Goal: Ask a question: Seek information or help from site administrators or community

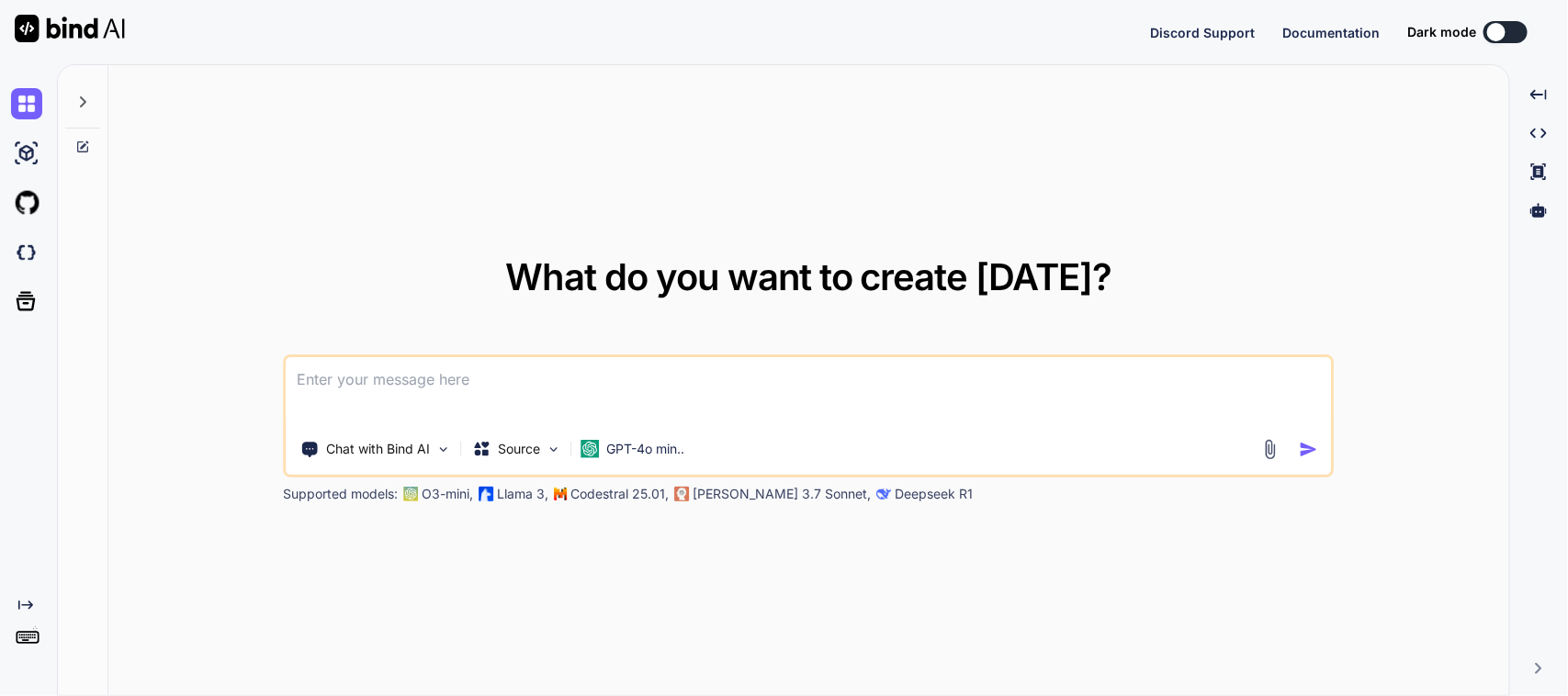
type textarea "x"
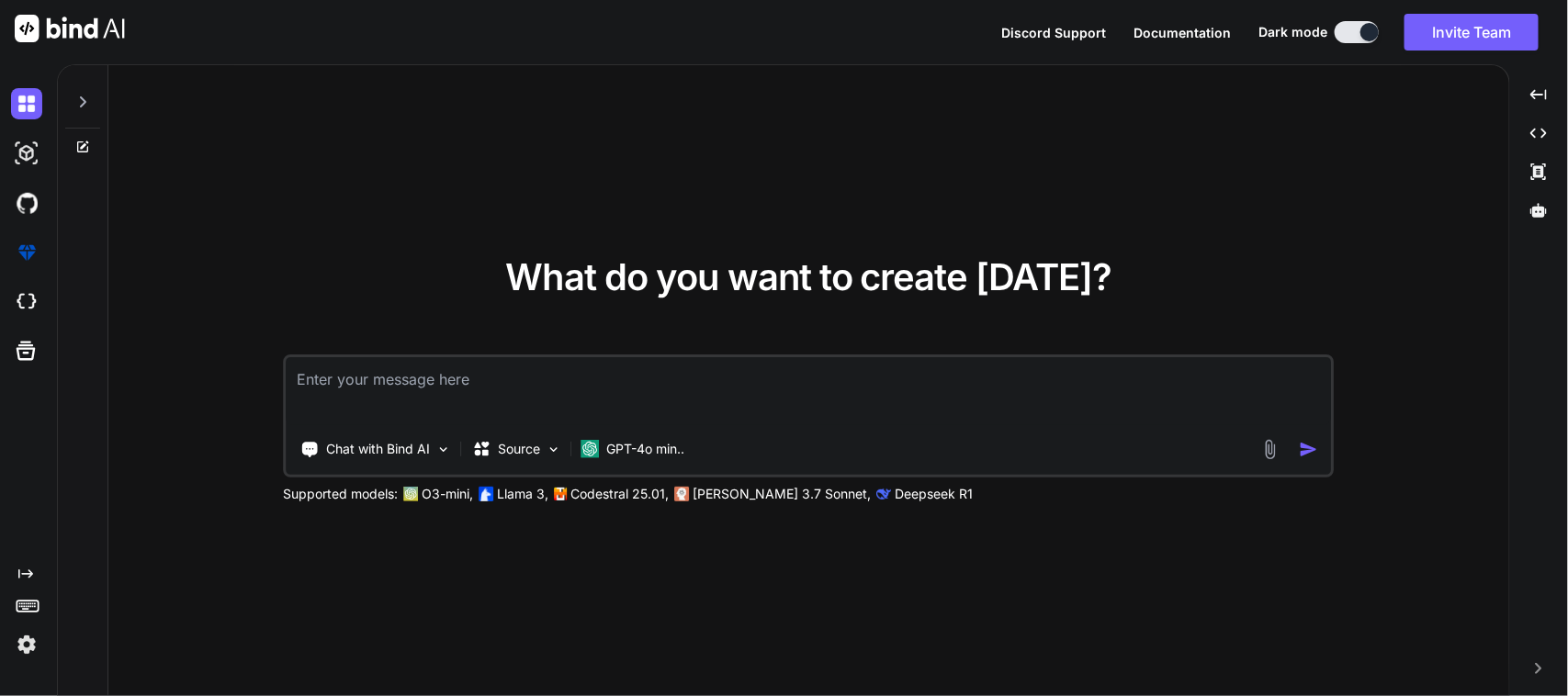
click at [462, 569] on div "What do you want to create [DATE]? Chat with Bind AI Source GPT-4o min.. Suppor…" at bounding box center [809, 380] width 1400 height 631
click at [467, 393] on textarea at bounding box center [809, 390] width 1044 height 68
click at [684, 369] on textarea "Here I want to implement a post API in my dispos" at bounding box center [809, 390] width 1044 height 68
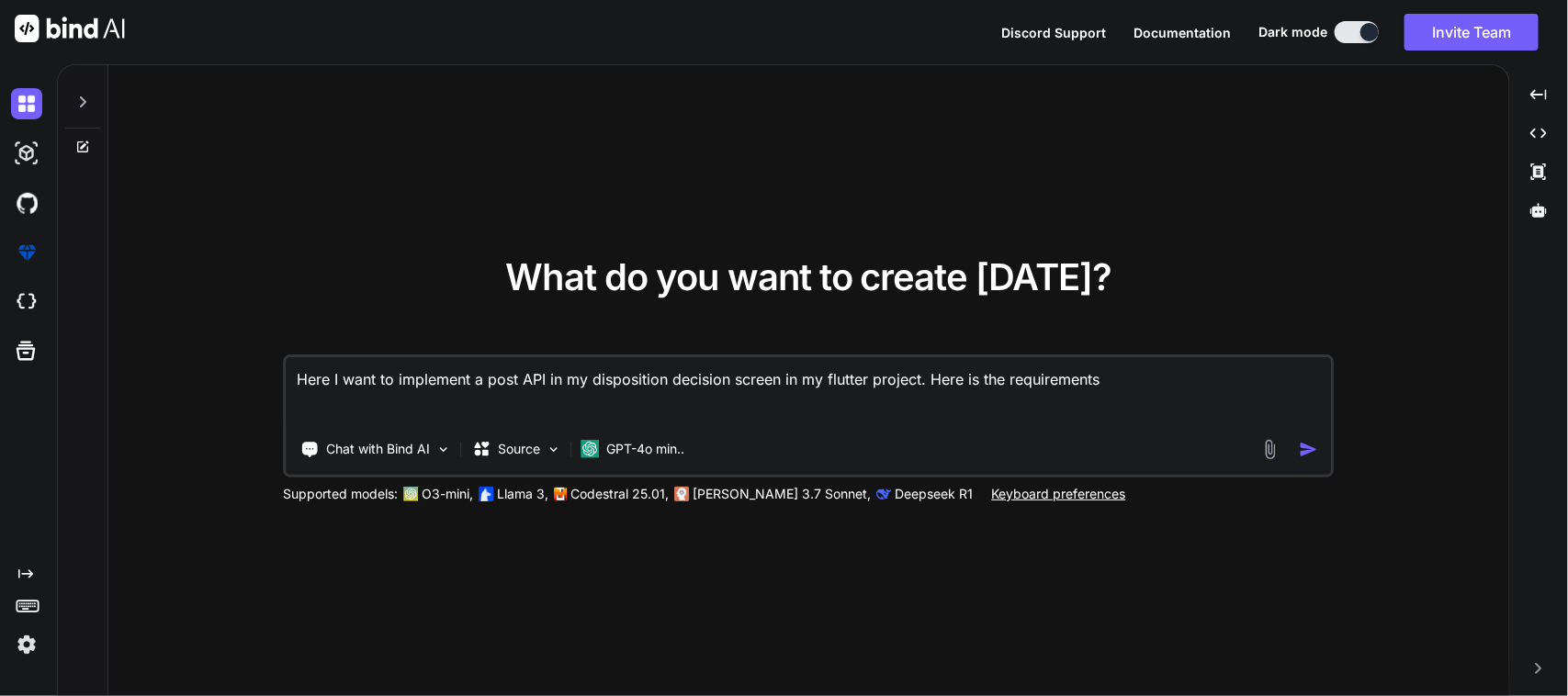
paste textarea "LORE IPS Dol sitametcons_adipiscing elit-sedd eiu tempo://incididu.utlabo.etdol…"
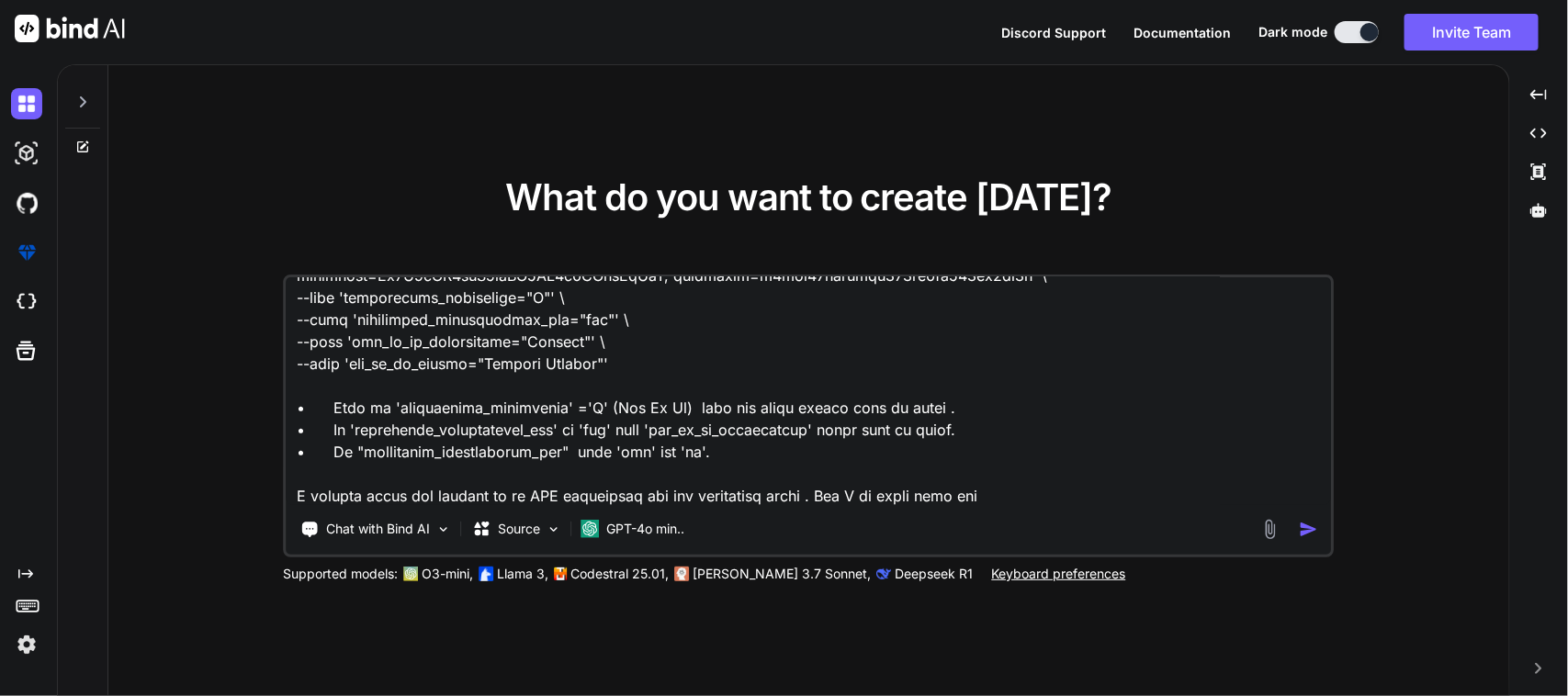
scroll to position [288, 0]
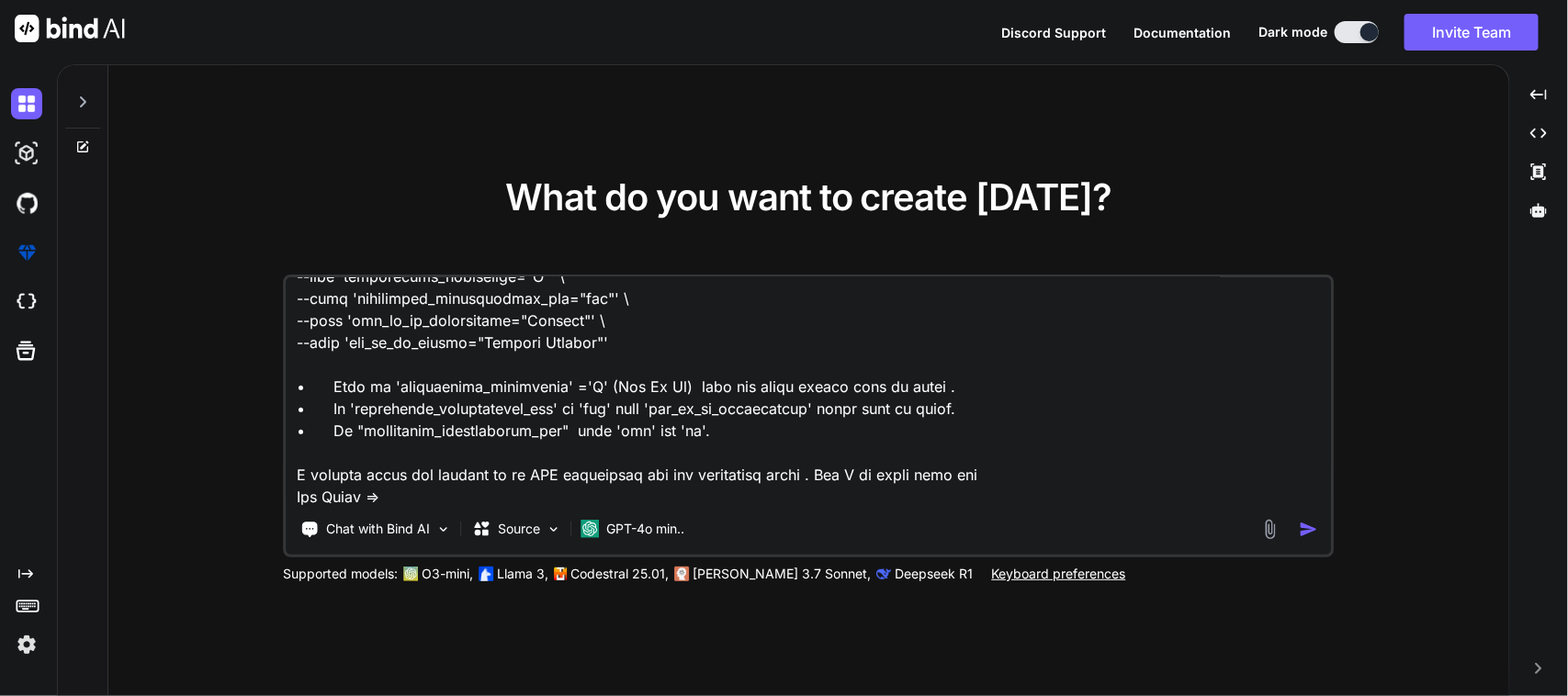
paste textarea "static String getPOSTDispositiondecision({required String id}) => "$baseUrl/ncr…"
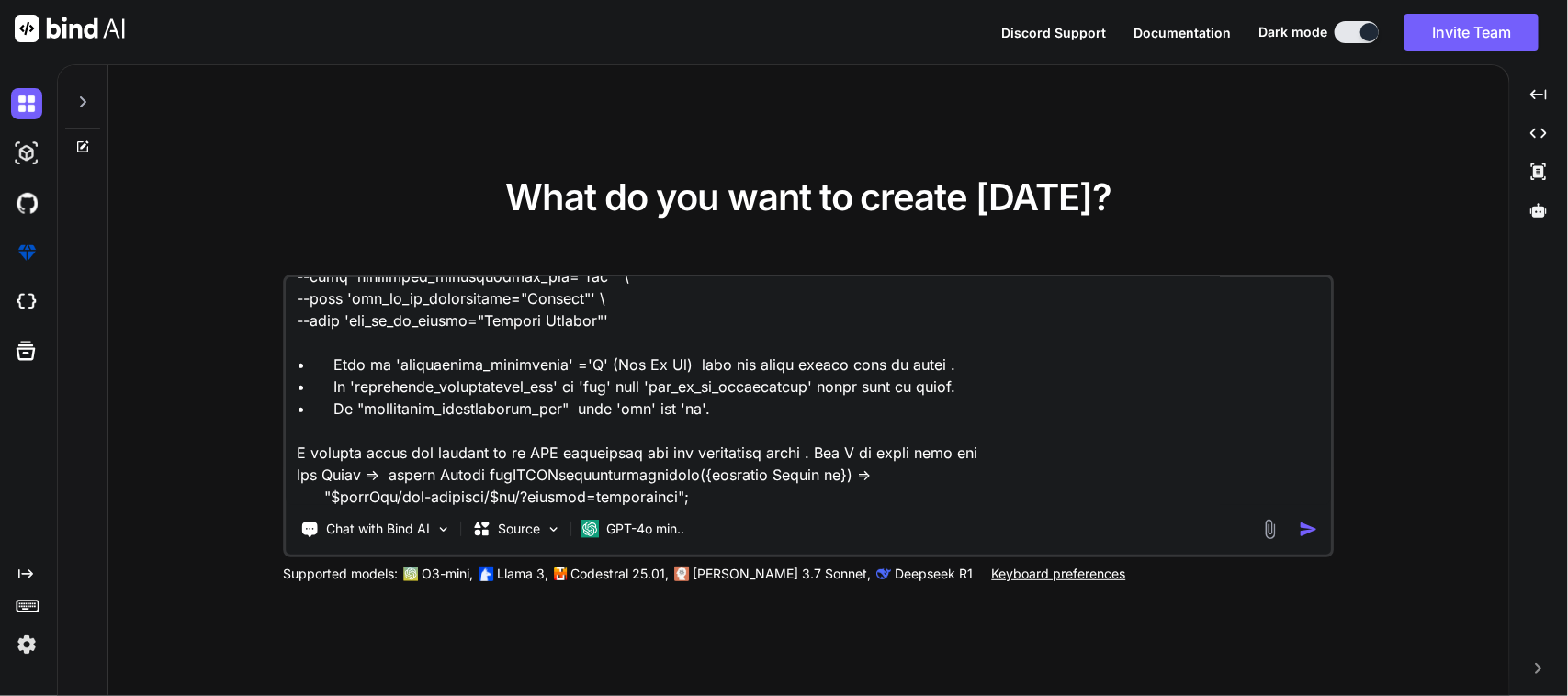
paste textarea "///////////////Below method is used to hit get POST System Disposition Decision…"
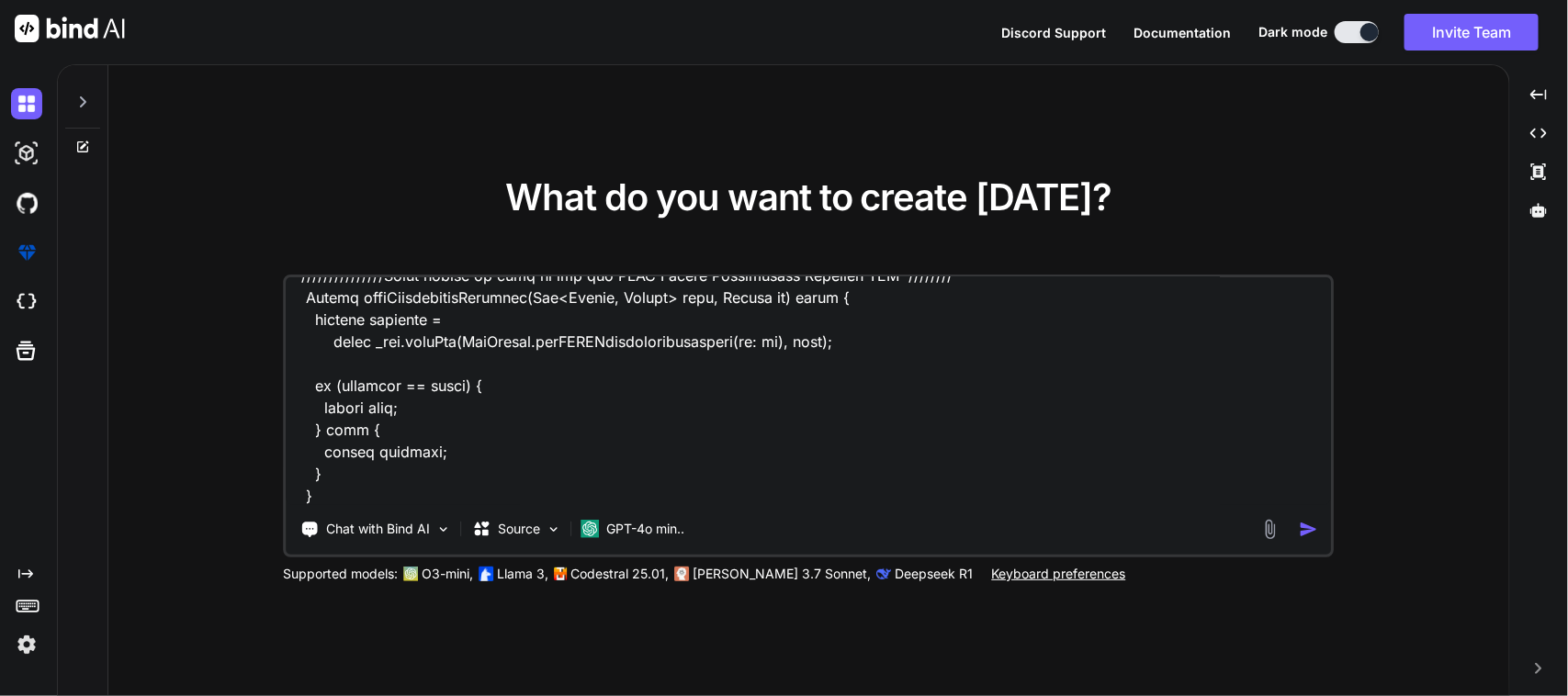
scroll to position [597, 0]
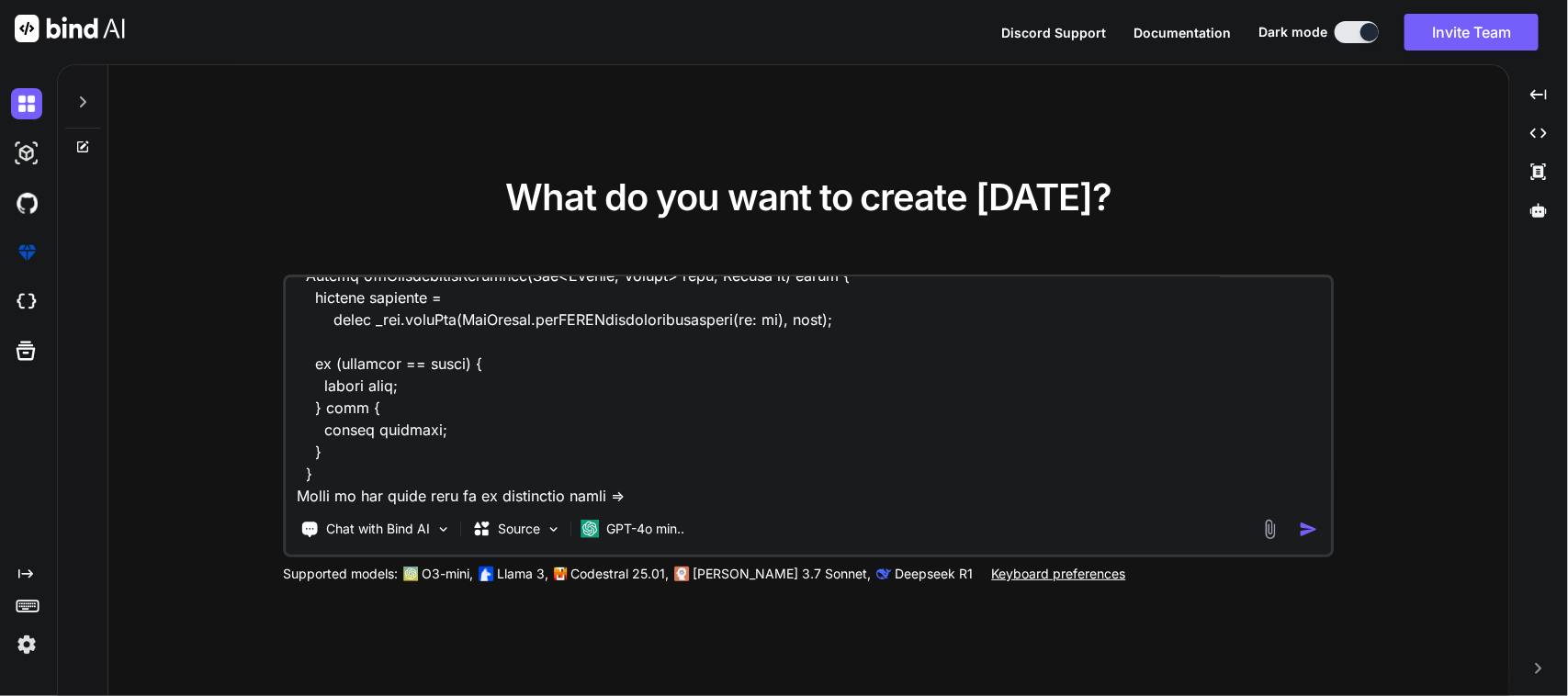
paste textarea "import 'package:sciton_scms/const/app_imports.dart'; import 'package:sciton_scm…"
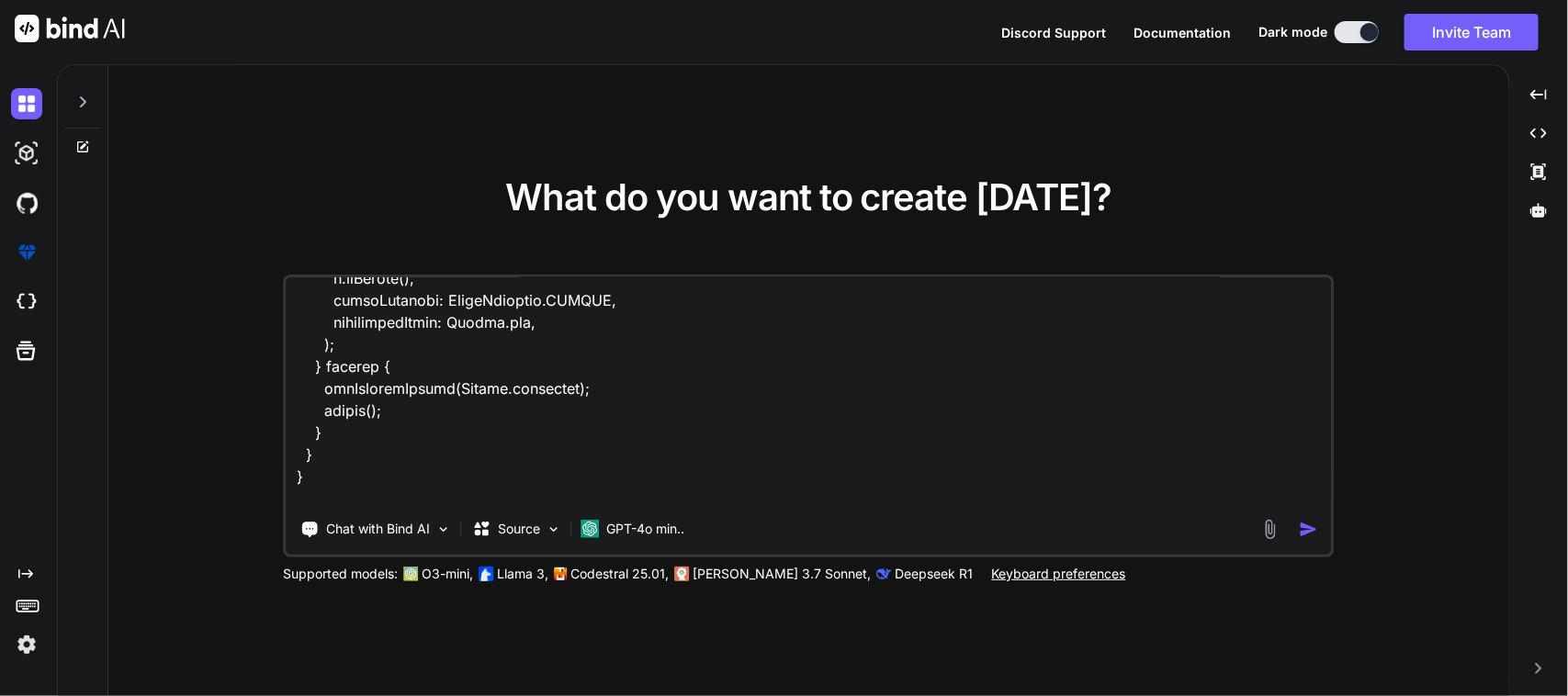
scroll to position [3017, 0]
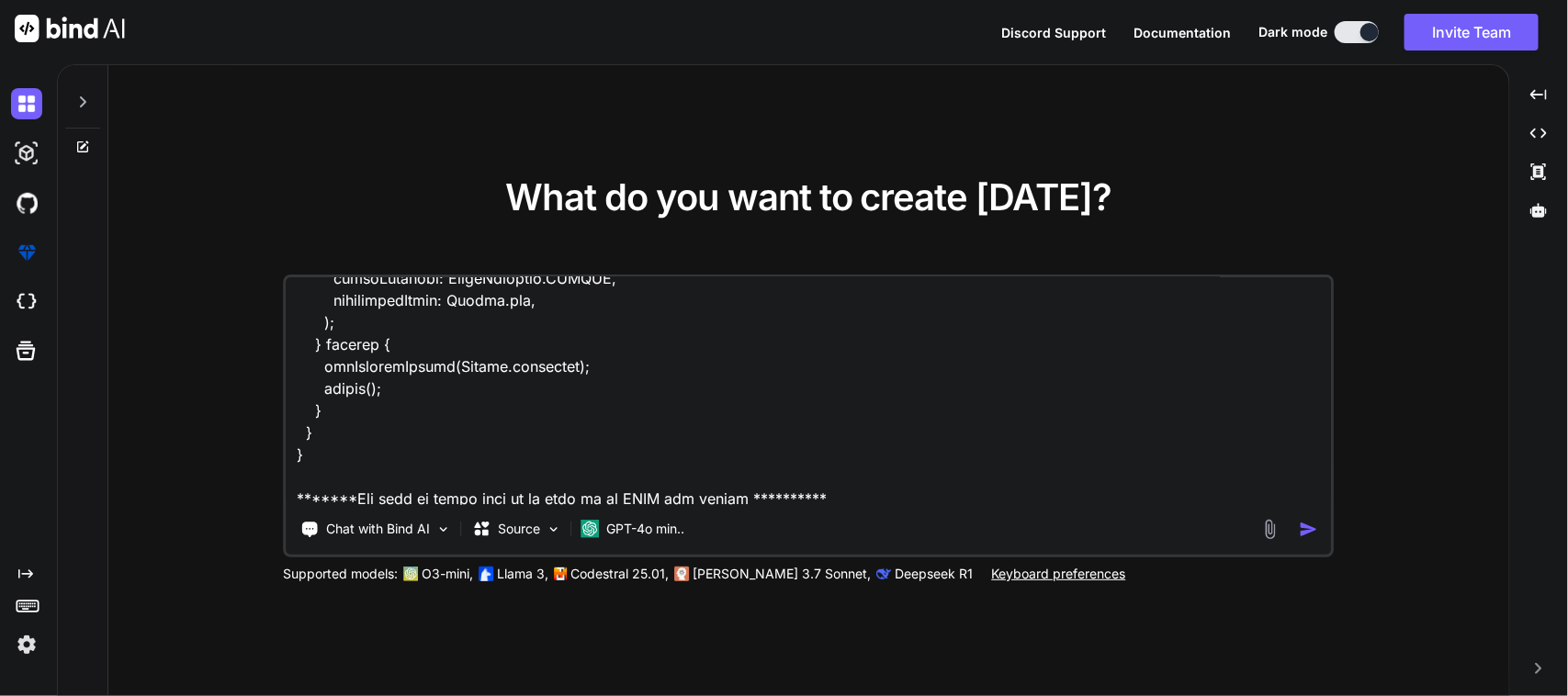
click at [909, 488] on textarea at bounding box center [809, 390] width 1044 height 228
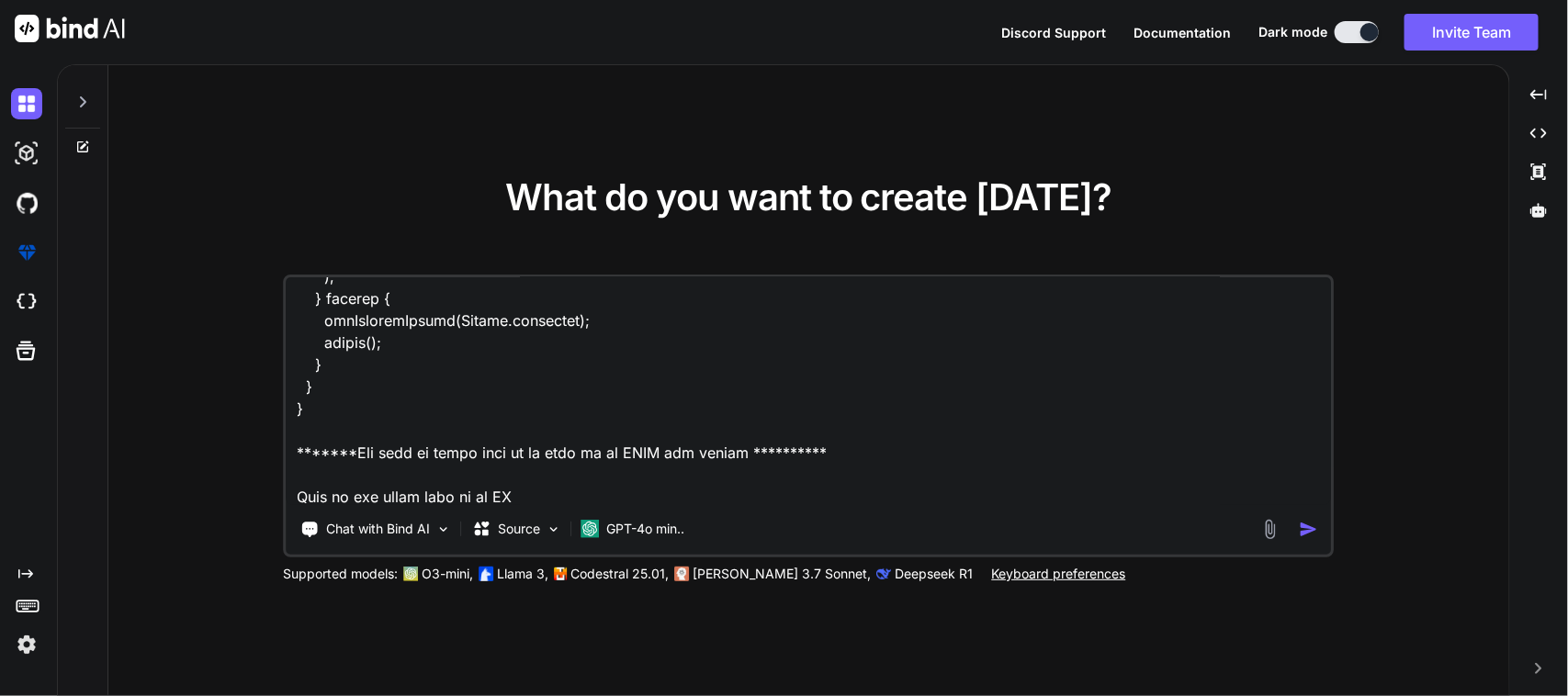
paste textarea "import 'package:sciton_scms/const/app_imports.dart'; import 'package:sciton_scm…"
type textarea "Here I want to implement a post API in my disposition decision screen in my flu…"
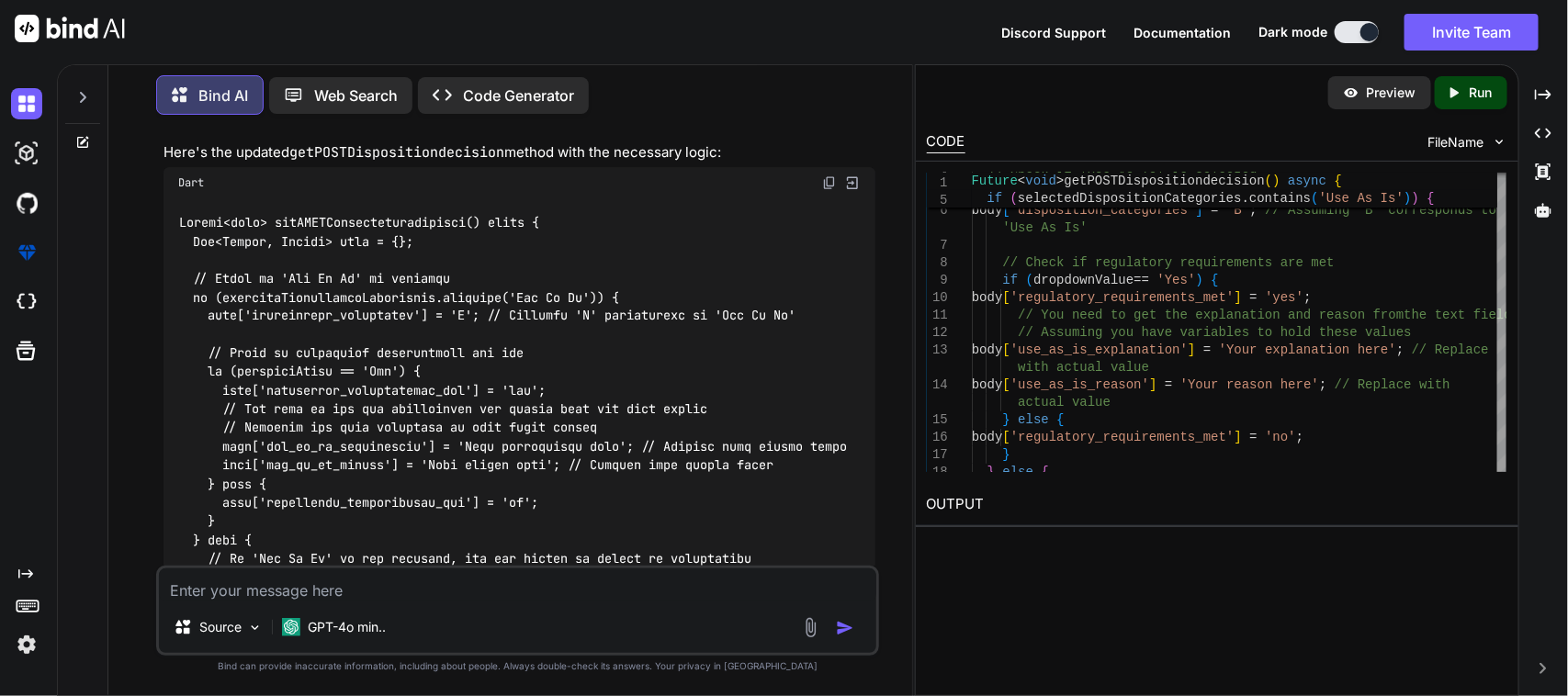
scroll to position [2516, 0]
click at [820, 170] on div "Dart" at bounding box center [520, 186] width 713 height 31
click at [823, 179] on img at bounding box center [829, 186] width 14 height 14
click at [411, 587] on textarea at bounding box center [518, 585] width 718 height 33
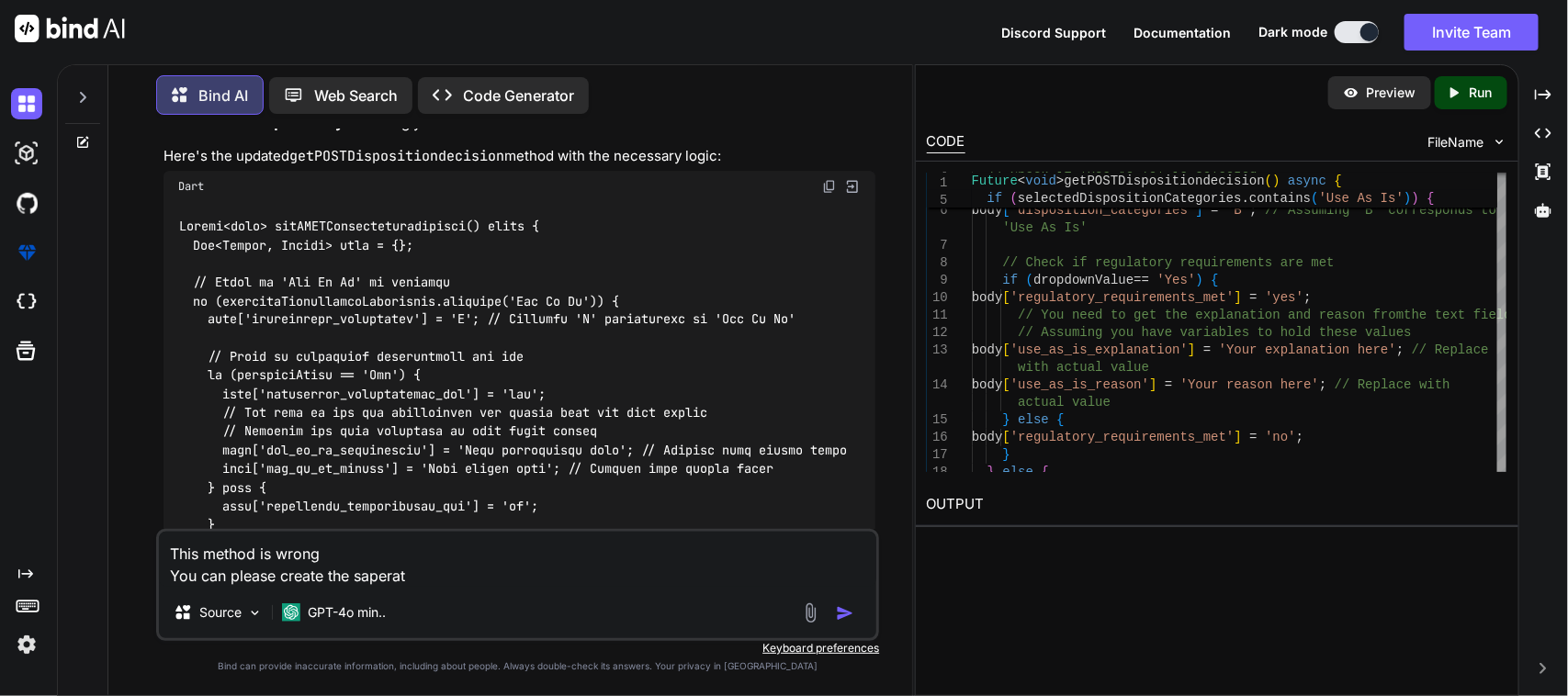
click at [406, 576] on textarea "This method is wrong You can please create the saperat" at bounding box center [518, 559] width 718 height 55
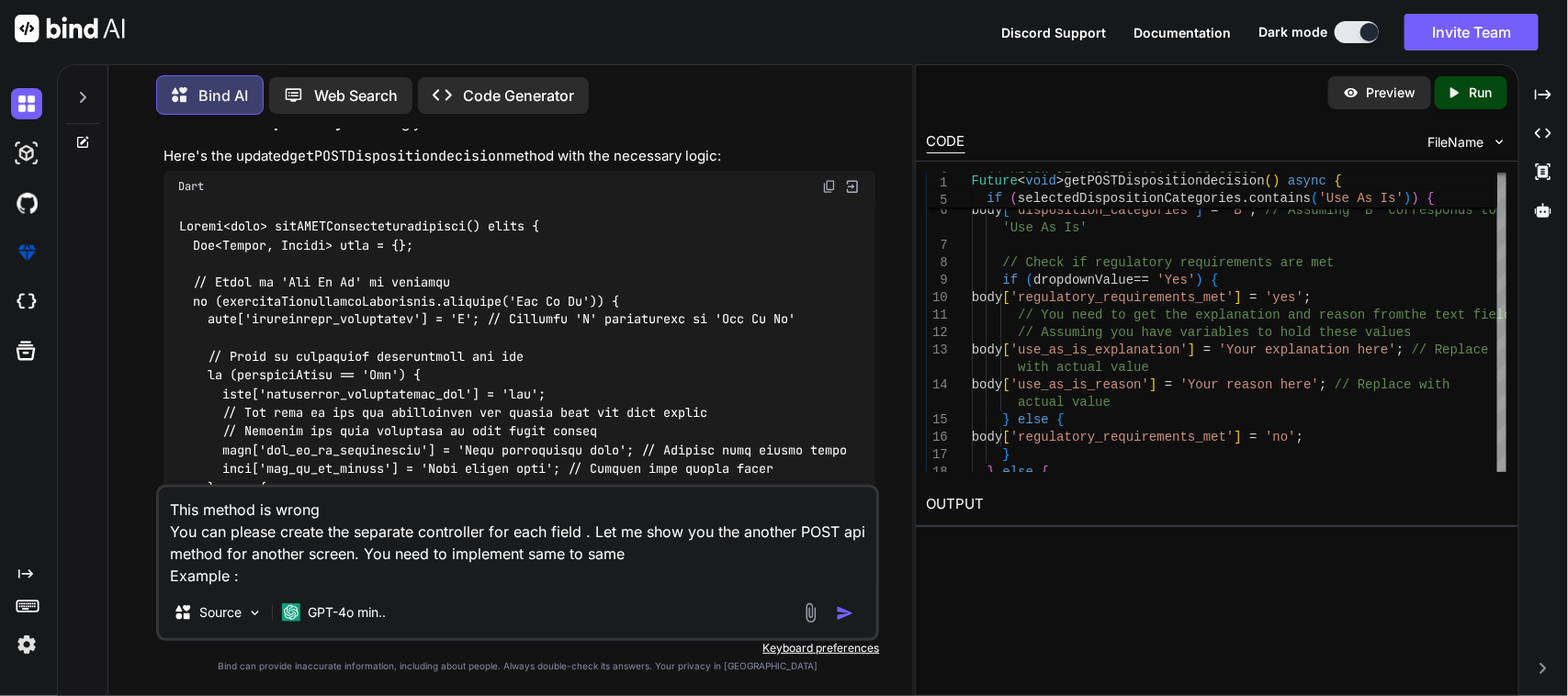
paste textarea "Future<void> postPartInfo() async { String formattedFilingDate = DateFormat('yy…"
type textarea "This method is wrong You can please create the separate controller for each fie…"
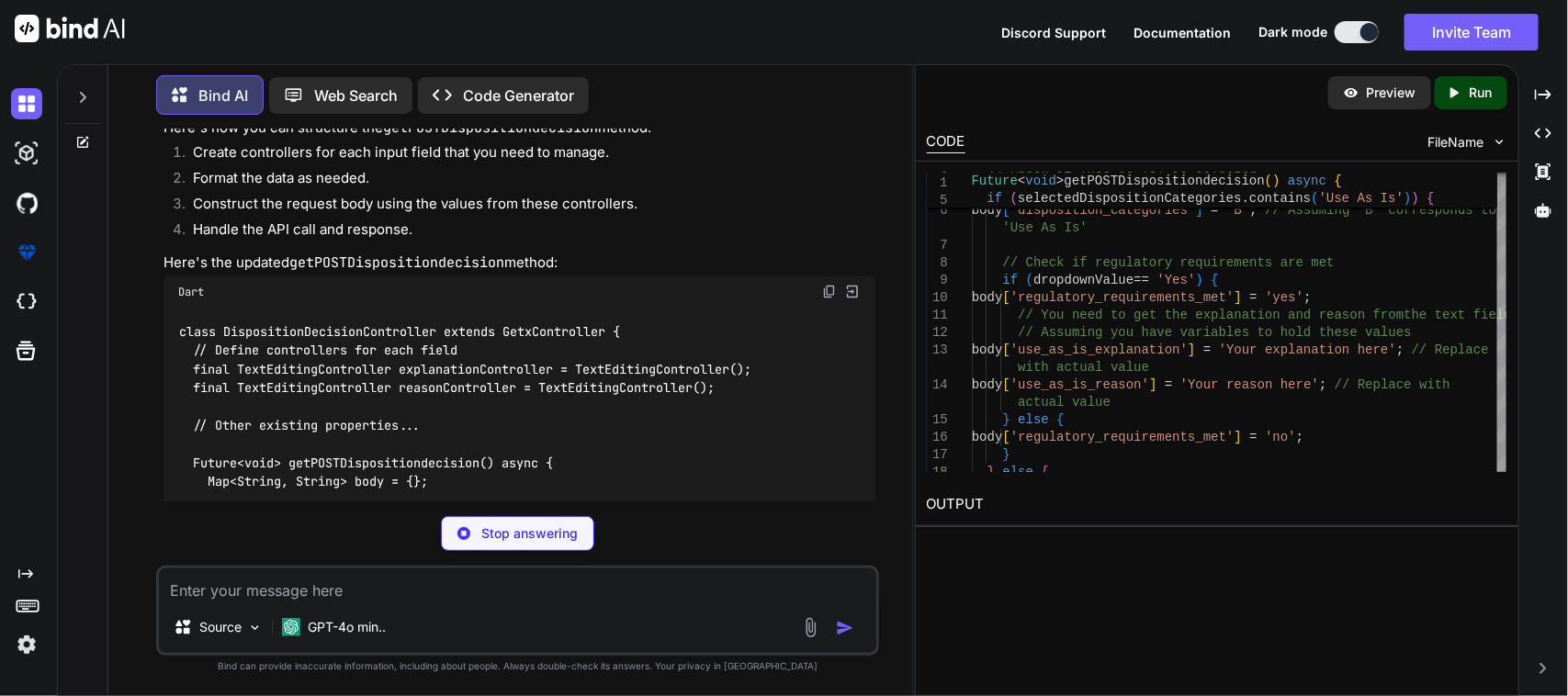
scroll to position [4527, 0]
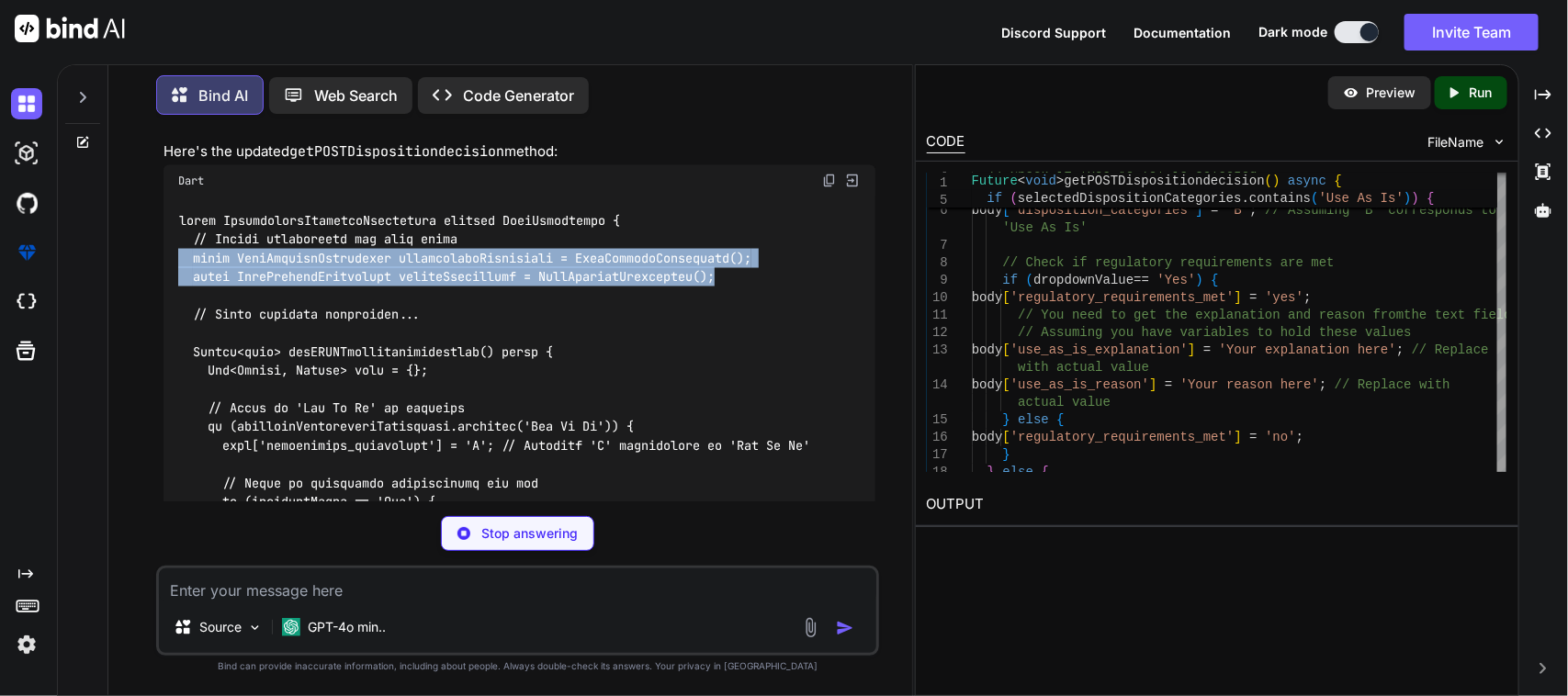
drag, startPoint x: 772, startPoint y: 235, endPoint x: 180, endPoint y: 221, distance: 592.2
copy code "final TextEditingController explanationController = TextEditingController(); fi…"
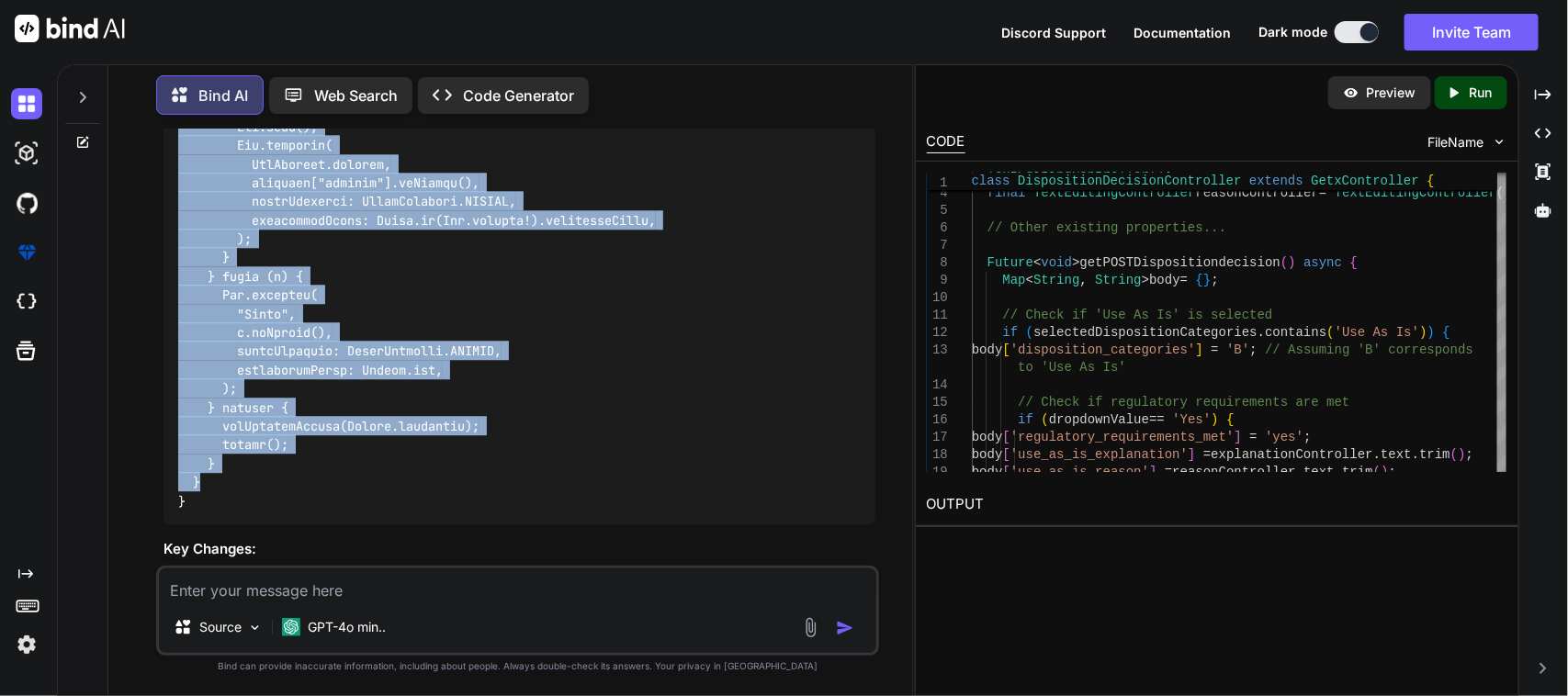
scroll to position [5331, 0]
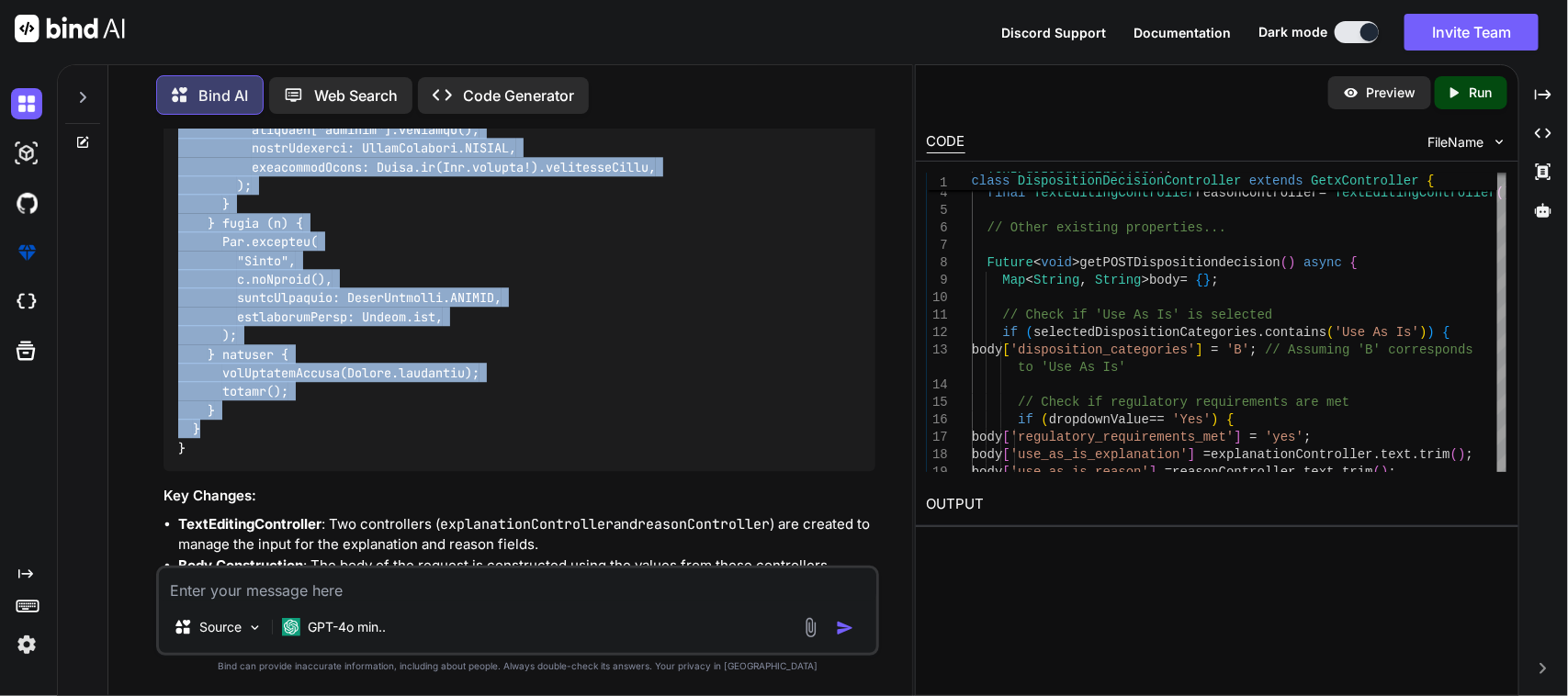
drag, startPoint x: 185, startPoint y: 306, endPoint x: 287, endPoint y: 382, distance: 127.2
copy code "Future<void> getPOSTDispositiondecision() async { Map<String, String> body = {}…"
